Goal: Information Seeking & Learning: Check status

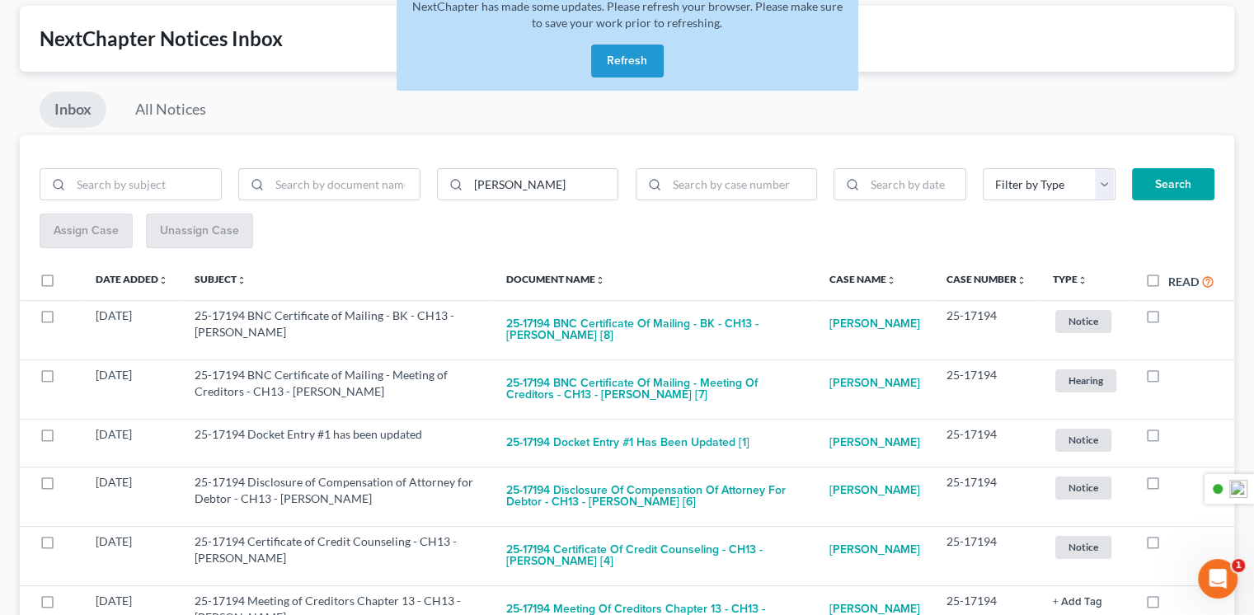
click at [623, 53] on button "Refresh" at bounding box center [627, 61] width 73 height 33
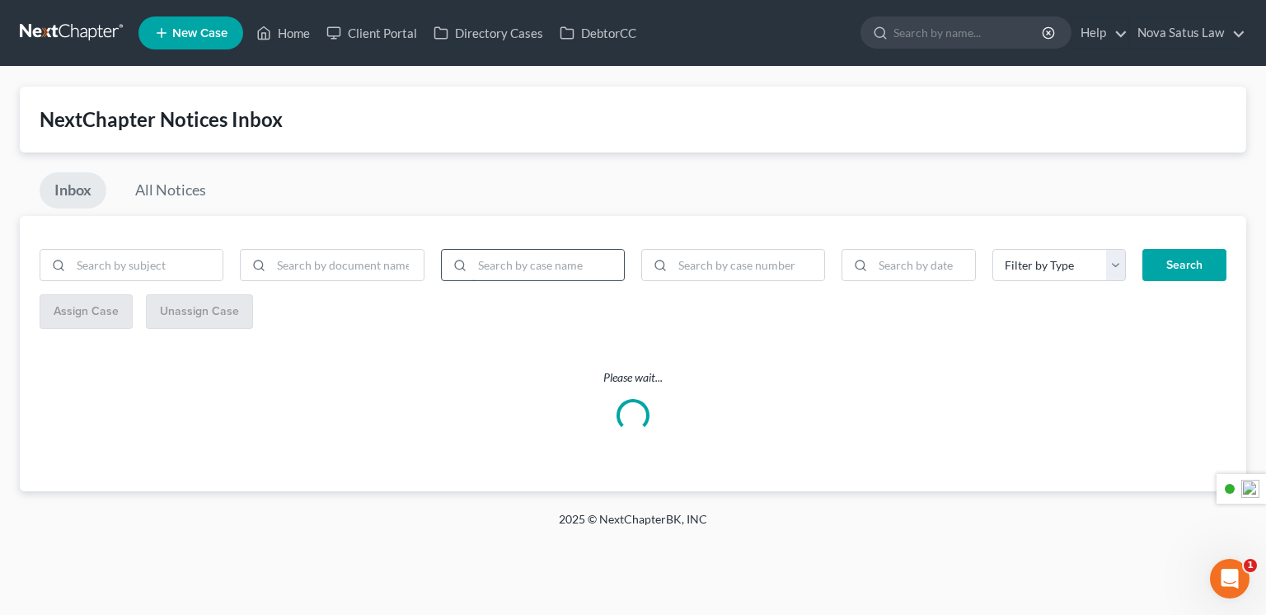
click at [546, 258] on input "search" at bounding box center [548, 265] width 152 height 31
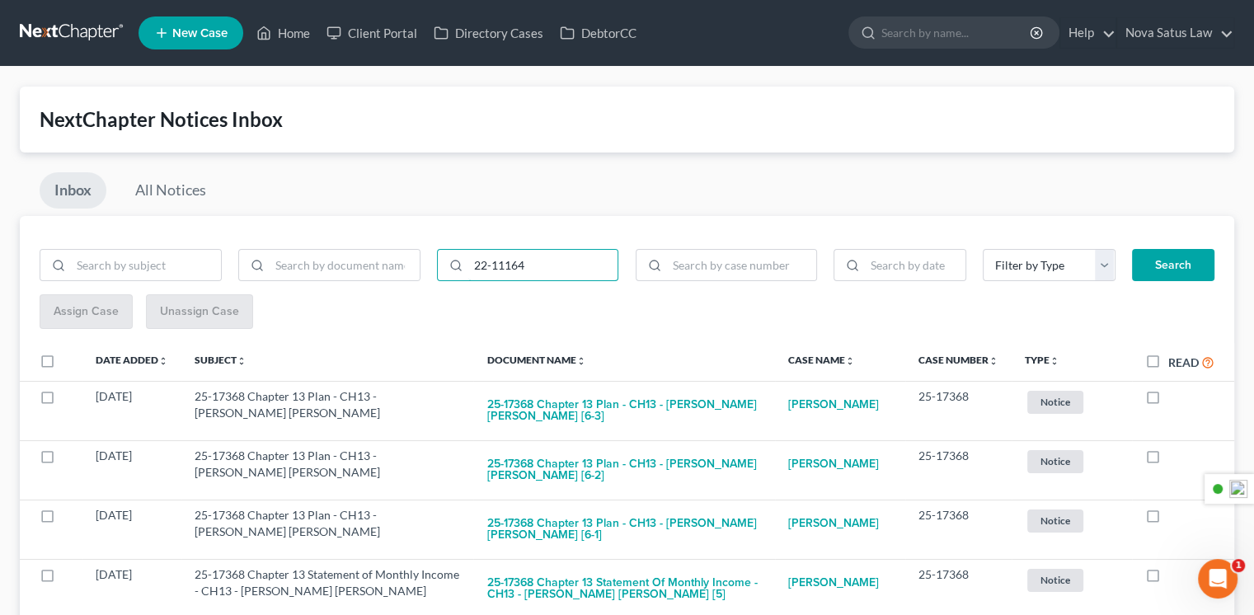
type input "22-11164"
click at [1159, 256] on button "Search" at bounding box center [1173, 265] width 82 height 33
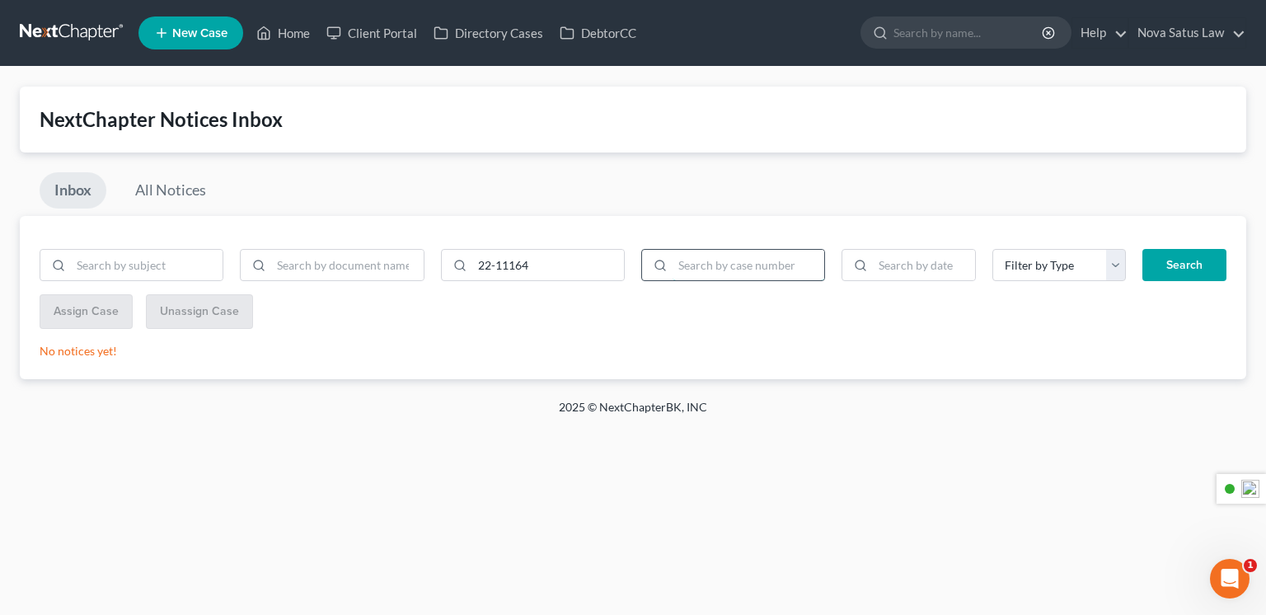
click at [692, 271] on input "search" at bounding box center [749, 265] width 152 height 31
type input "22-11164"
drag, startPoint x: 589, startPoint y: 261, endPoint x: 390, endPoint y: 263, distance: 198.7
click at [390, 263] on div "22-11164" at bounding box center [332, 272] width 602 height 46
click at [1166, 265] on button "Search" at bounding box center [1184, 265] width 84 height 33
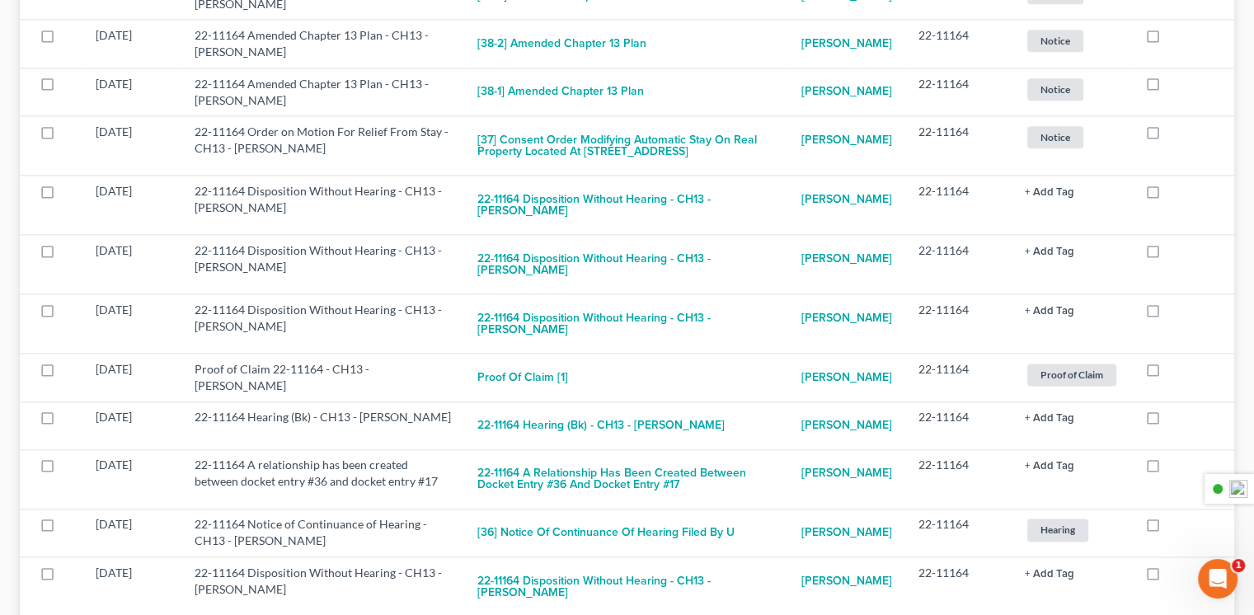
scroll to position [2143, 0]
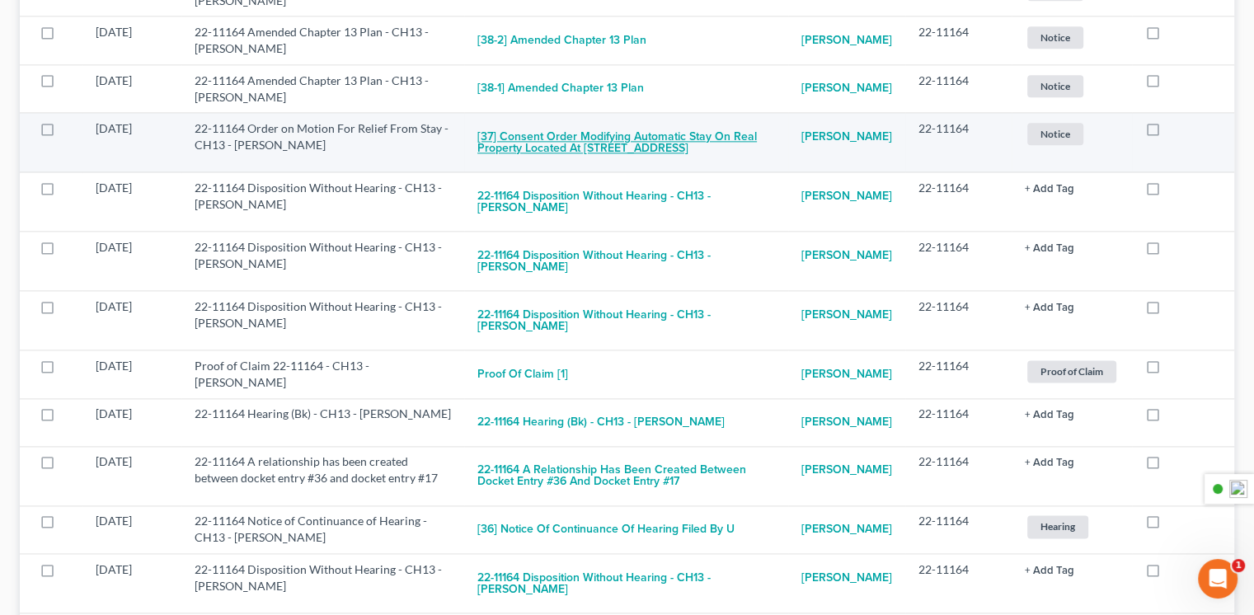
click at [591, 165] on button "[37] Consent Order Modifying Automatic Stay On Real Property Located At 421 Har…" at bounding box center [626, 142] width 298 height 45
checkbox input "true"
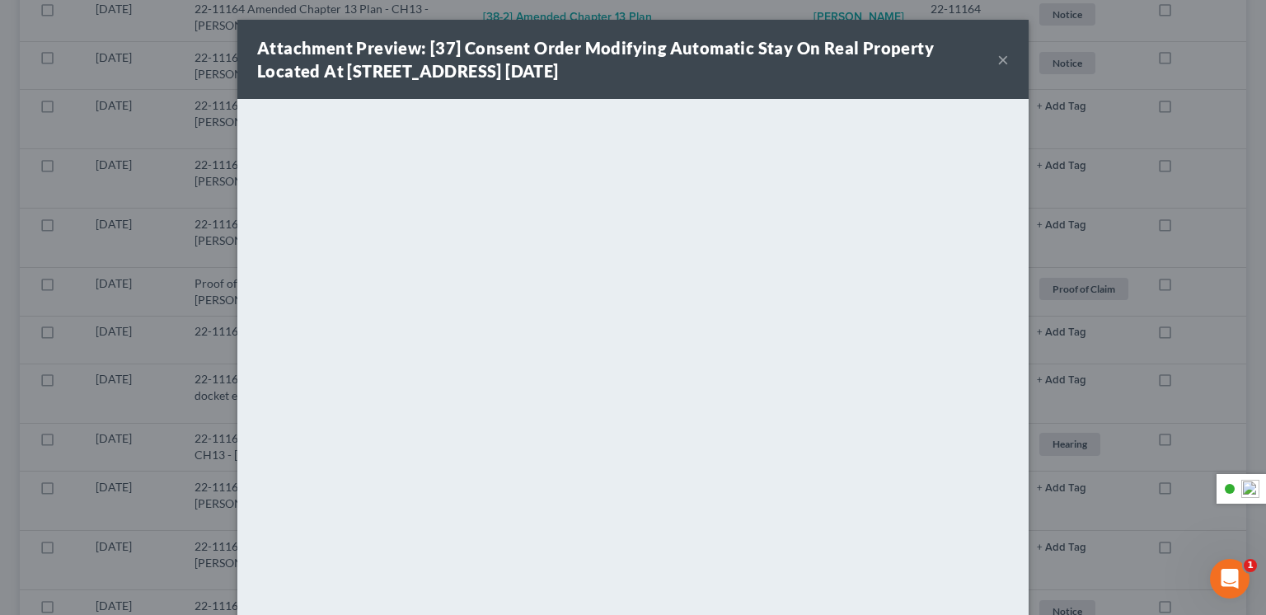
click at [997, 65] on button "×" at bounding box center [1003, 59] width 12 height 20
